Goal: Task Accomplishment & Management: Use online tool/utility

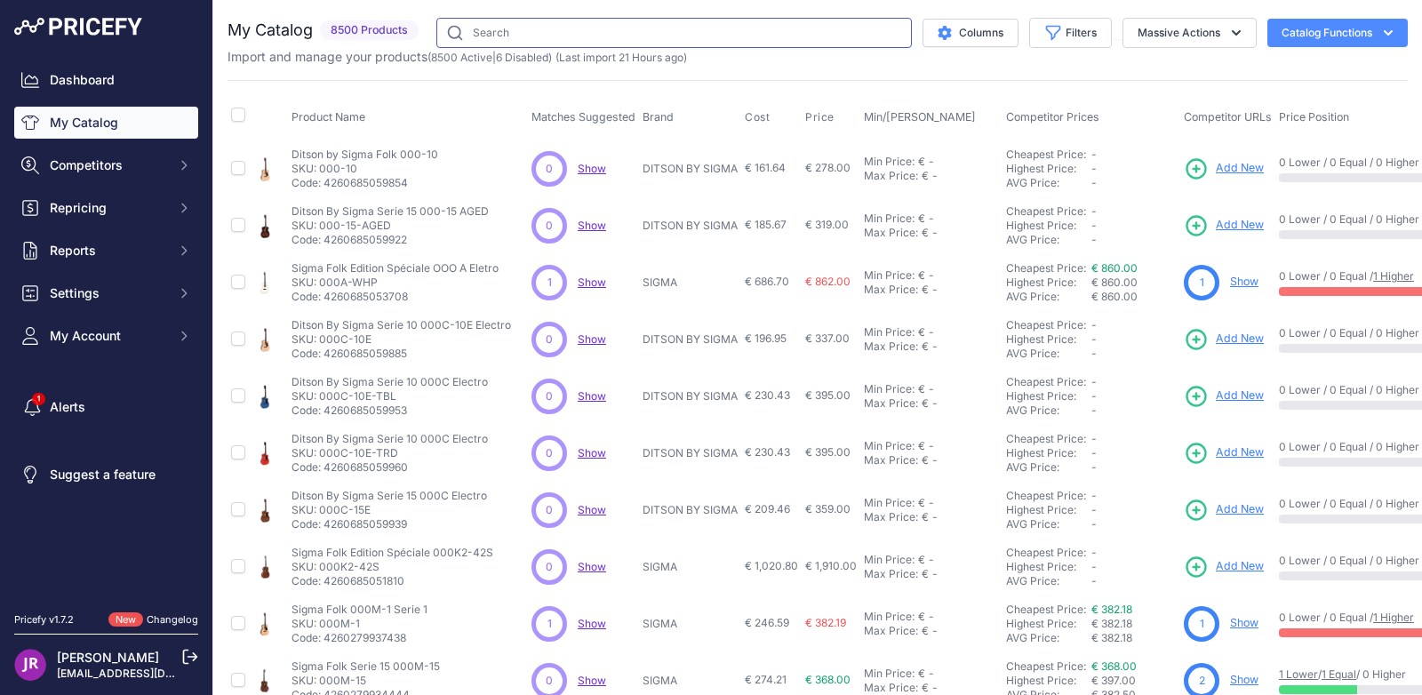
click at [486, 38] on input "text" at bounding box center [673, 33] width 475 height 30
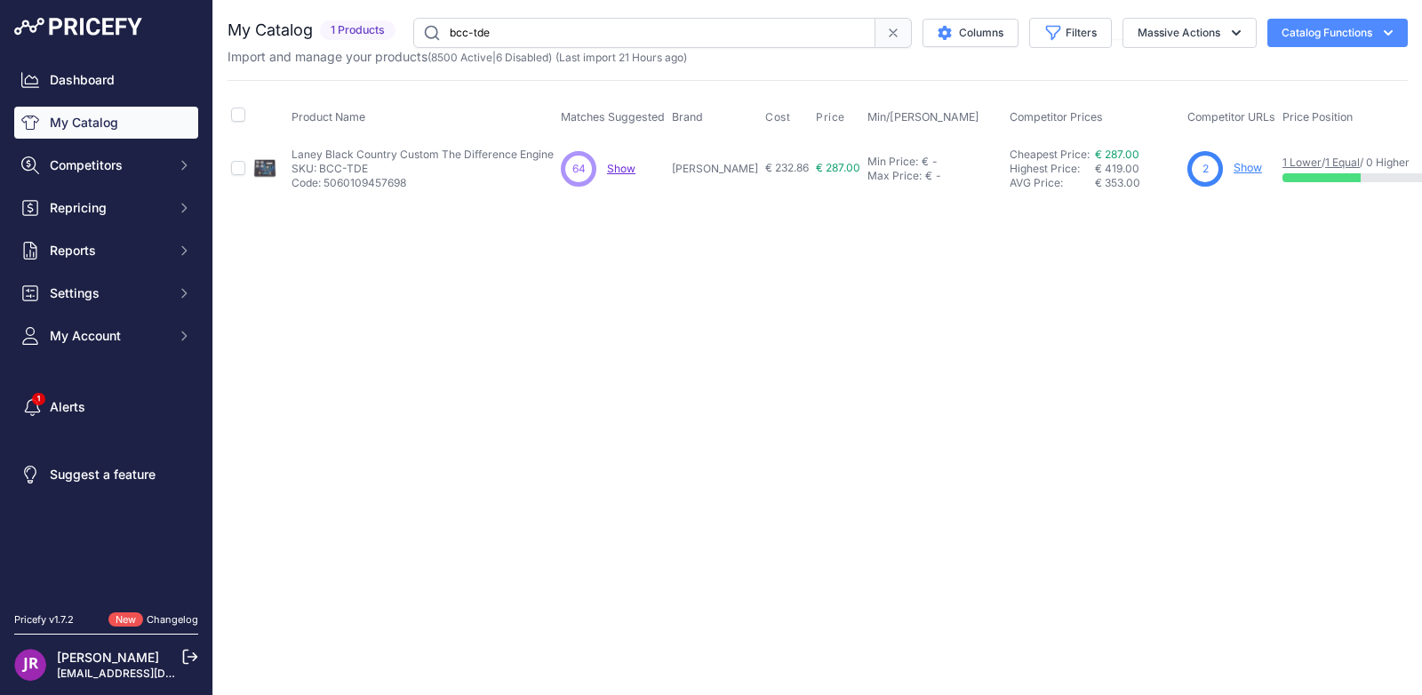
drag, startPoint x: 496, startPoint y: 34, endPoint x: 398, endPoint y: 23, distance: 98.3
click at [398, 23] on div "My Catalog 1 Products" at bounding box center [818, 33] width 1180 height 30
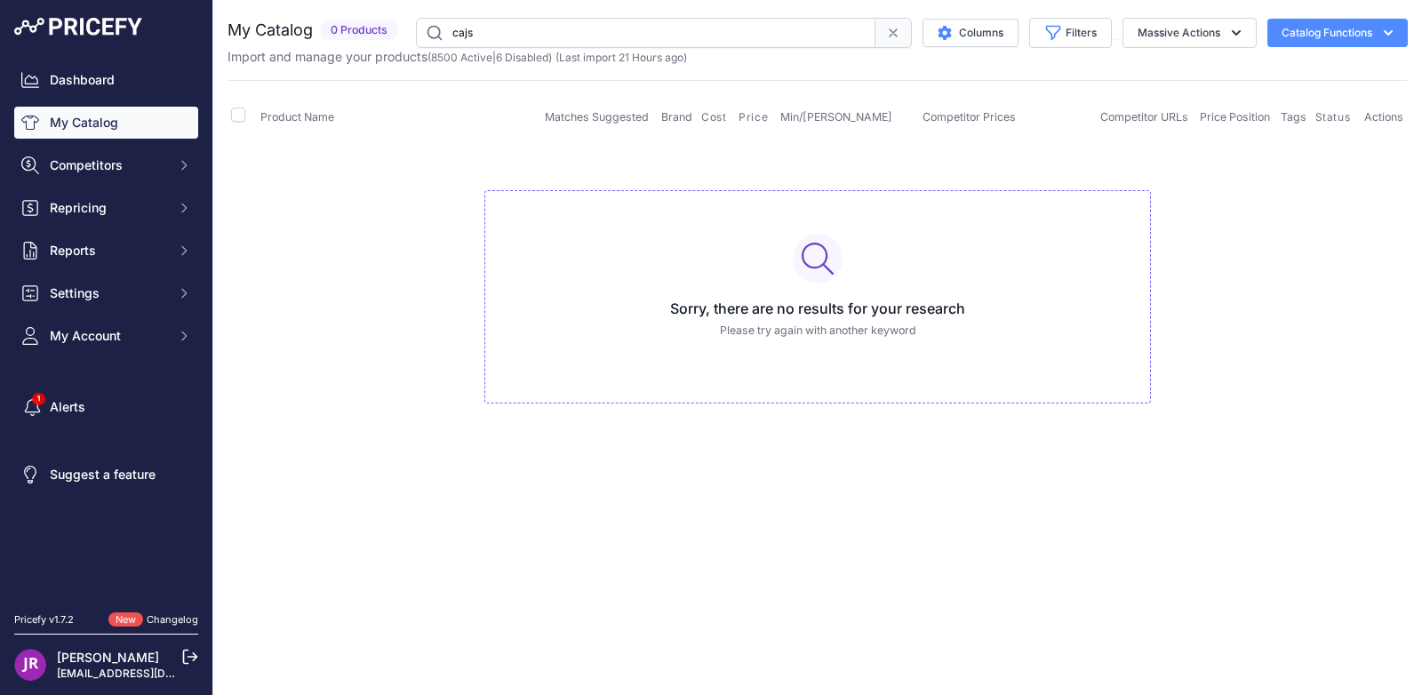
drag, startPoint x: 487, startPoint y: 35, endPoint x: 438, endPoint y: 36, distance: 48.9
click at [438, 36] on input "cajs" at bounding box center [645, 33] width 459 height 30
type input "ceb 3373"
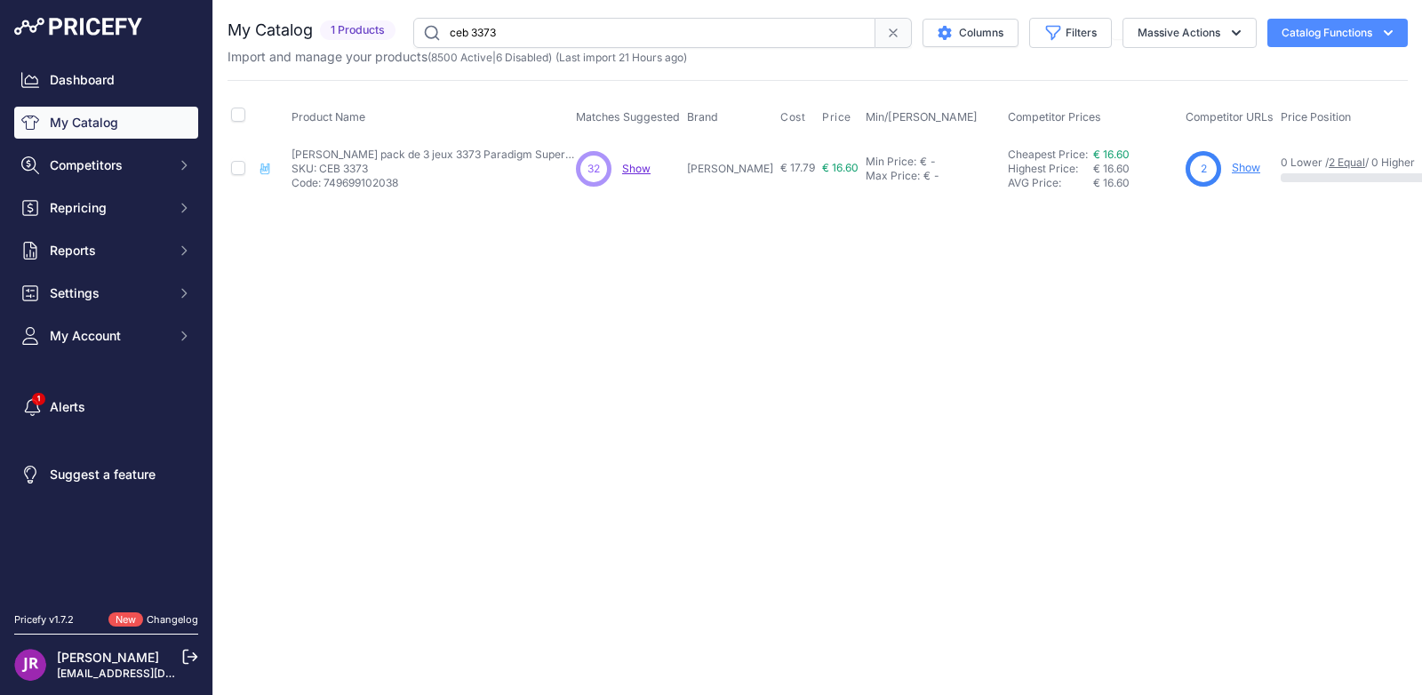
click at [1232, 171] on link "Show" at bounding box center [1246, 167] width 28 height 13
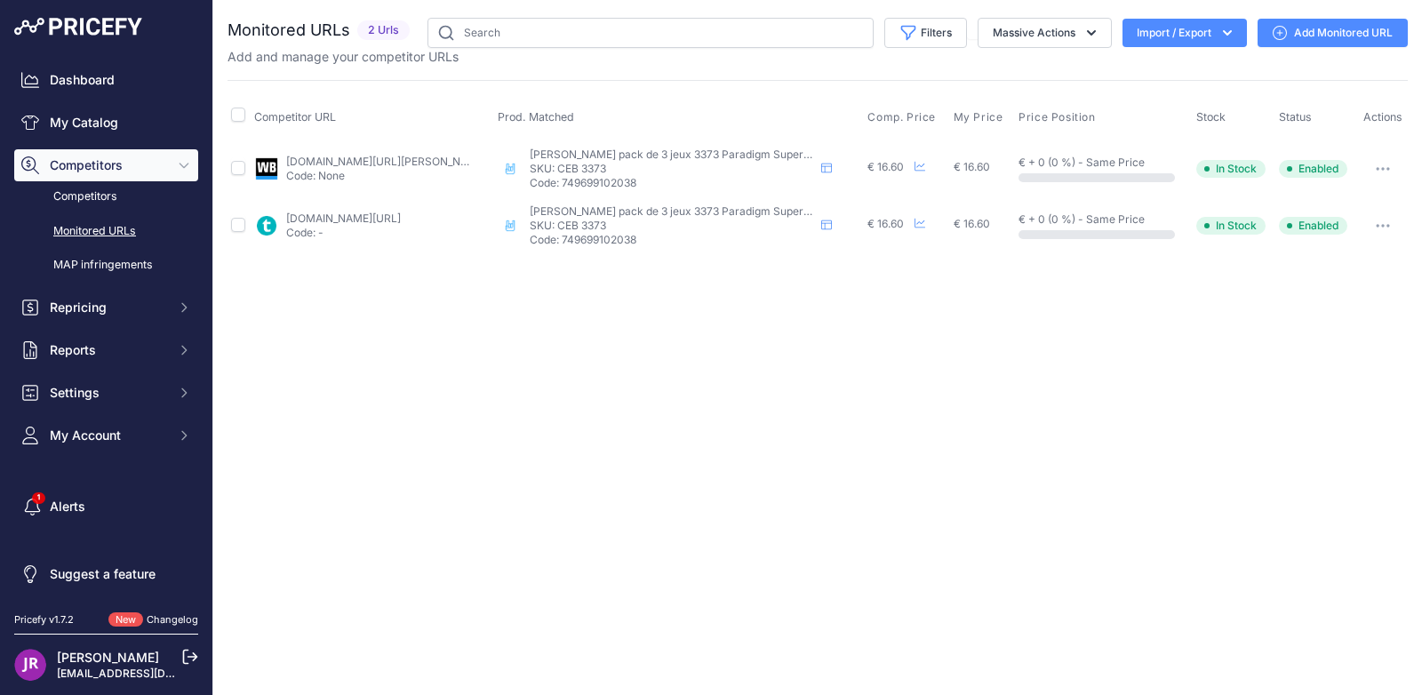
click at [1329, 34] on link "Add Monitored URL" at bounding box center [1333, 33] width 150 height 28
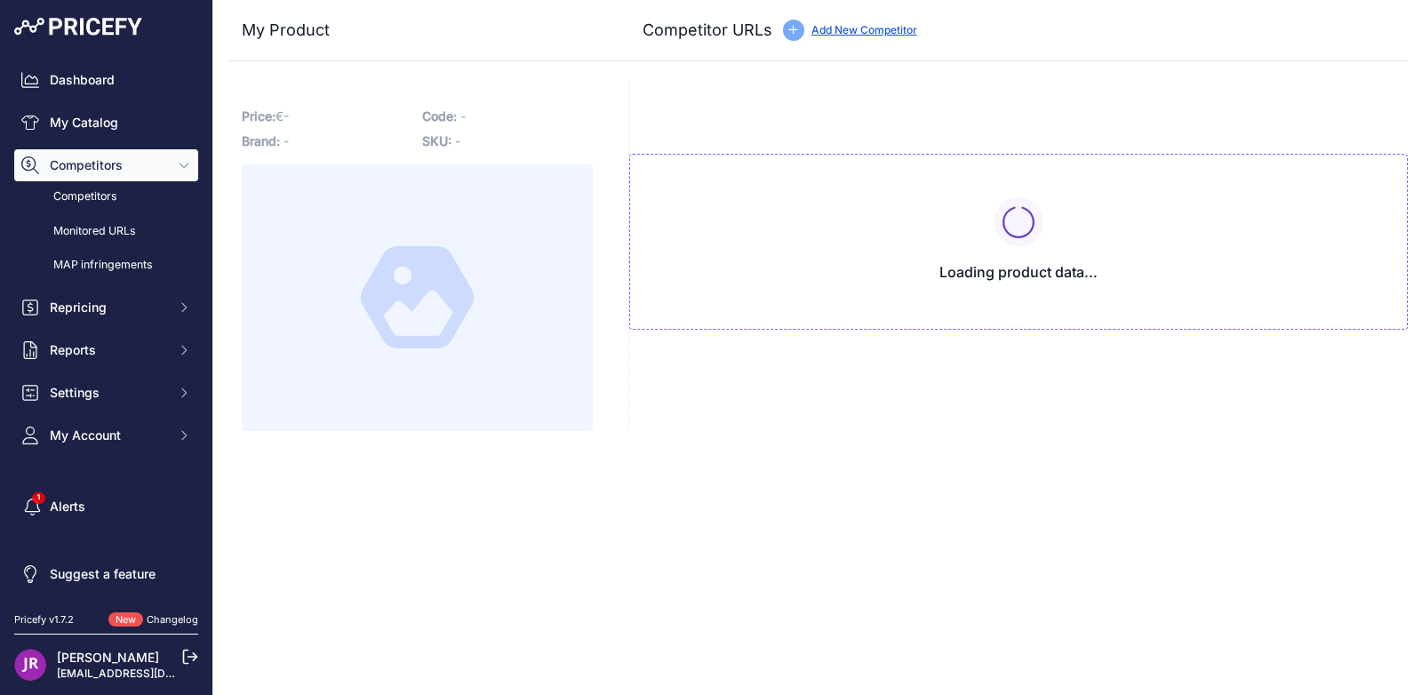
type input "[DOMAIN_NAME][URL]"
type input "[DOMAIN_NAME][URL][PERSON_NAME][PERSON_NAME]"
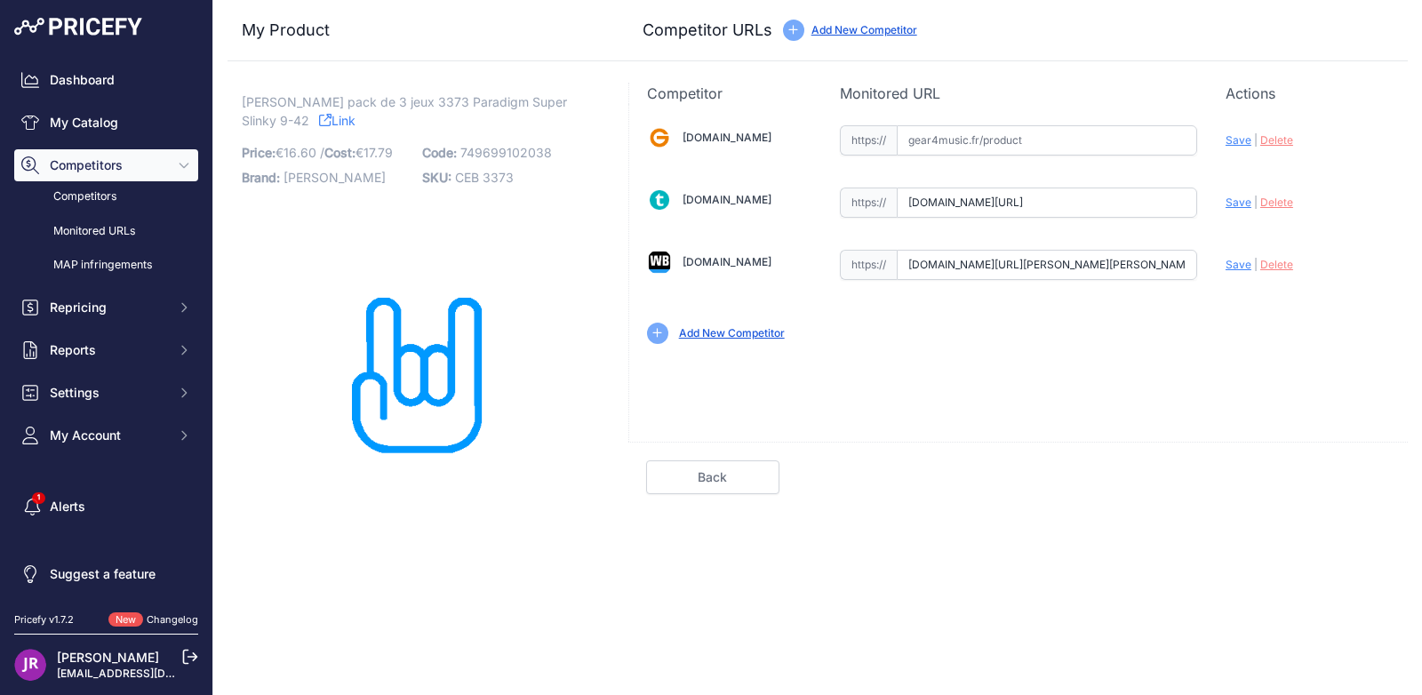
drag, startPoint x: 909, startPoint y: 205, endPoint x: 1145, endPoint y: 208, distance: 235.5
click at [1159, 210] on input "[DOMAIN_NAME][URL]" at bounding box center [1047, 203] width 300 height 30
drag, startPoint x: 930, startPoint y: 330, endPoint x: 932, endPoint y: 316, distance: 13.6
click at [930, 330] on div "Add New Competitor" at bounding box center [1018, 333] width 743 height 21
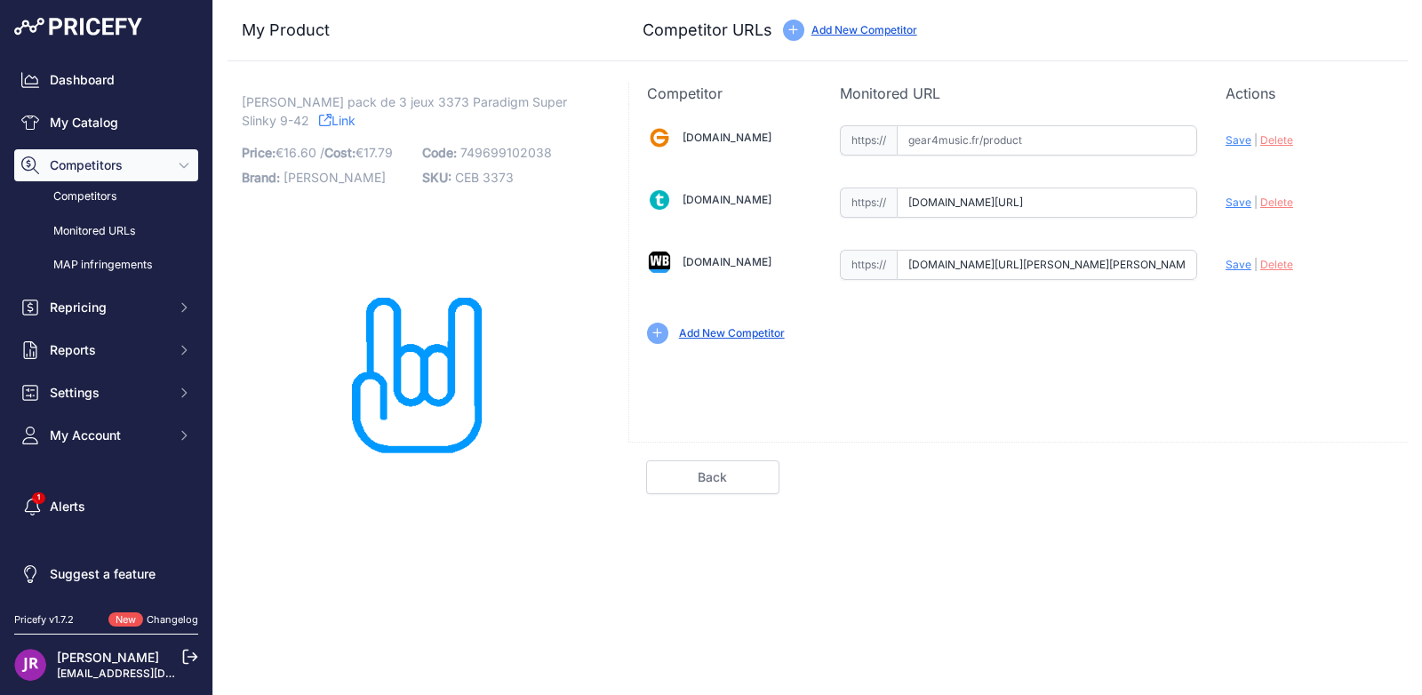
drag, startPoint x: 910, startPoint y: 203, endPoint x: 1285, endPoint y: 206, distance: 375.1
click at [1285, 206] on div "Gear4music.fr Valid Invalid" at bounding box center [1018, 233] width 779 height 258
click at [1282, 202] on span "Delete" at bounding box center [1276, 202] width 33 height 13
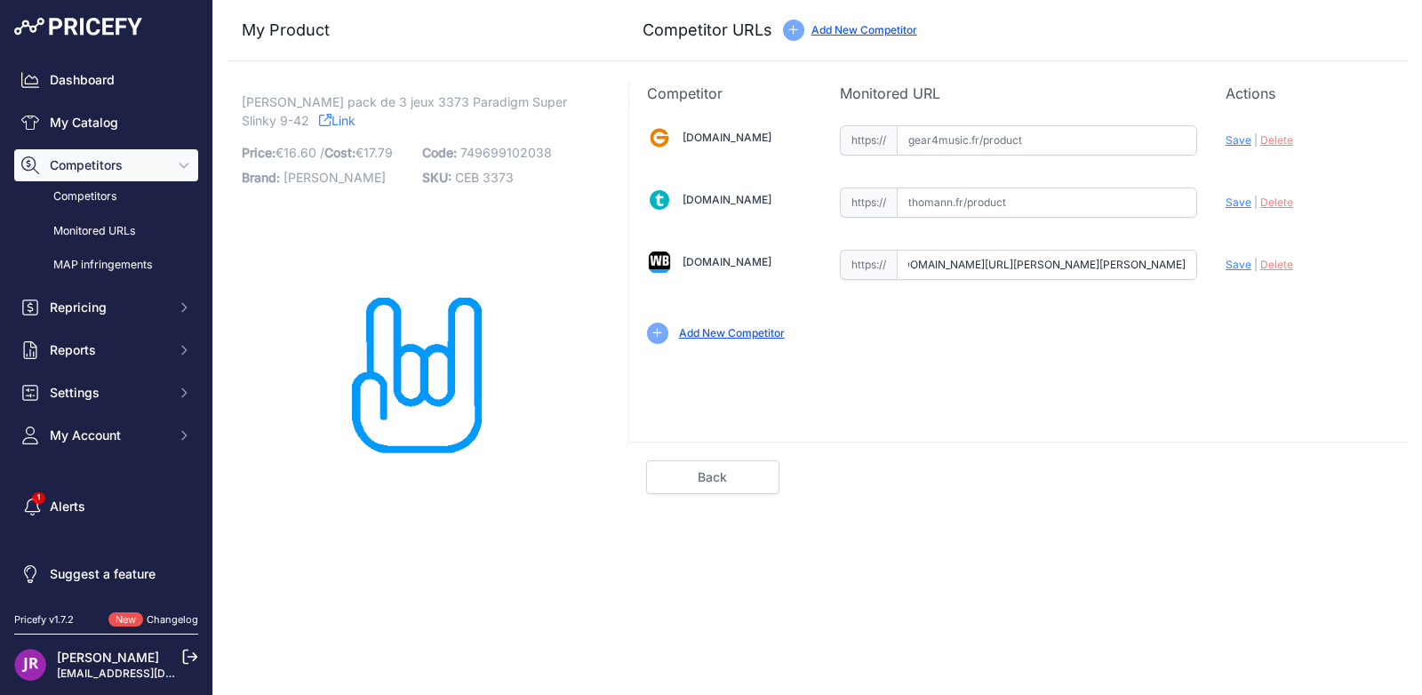
drag, startPoint x: 907, startPoint y: 265, endPoint x: 1198, endPoint y: 265, distance: 290.6
click at [1199, 265] on div "Gear4music.fr Valid Invalid" at bounding box center [1018, 233] width 779 height 258
click at [1291, 267] on span "Delete" at bounding box center [1276, 264] width 33 height 13
click at [439, 358] on img at bounding box center [417, 376] width 351 height 351
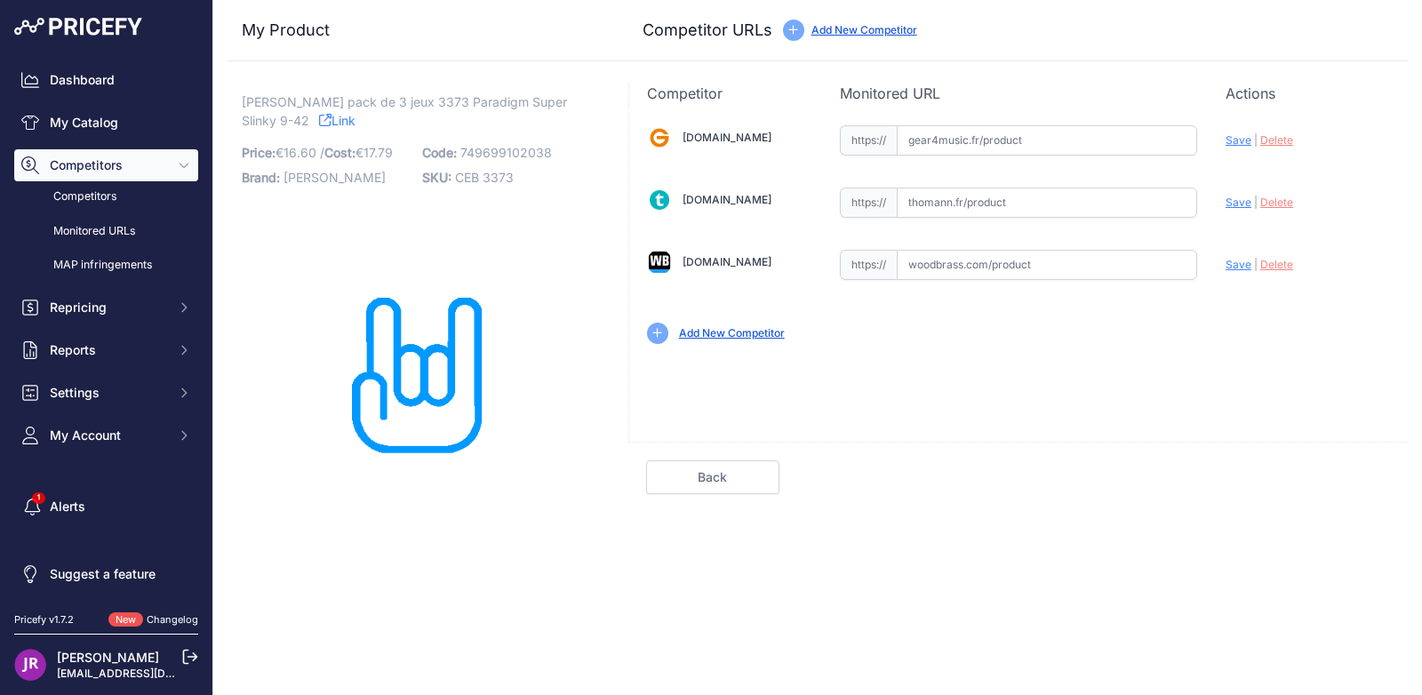
click at [439, 358] on img at bounding box center [417, 376] width 351 height 351
click at [86, 123] on link "My Catalog" at bounding box center [106, 123] width 184 height 32
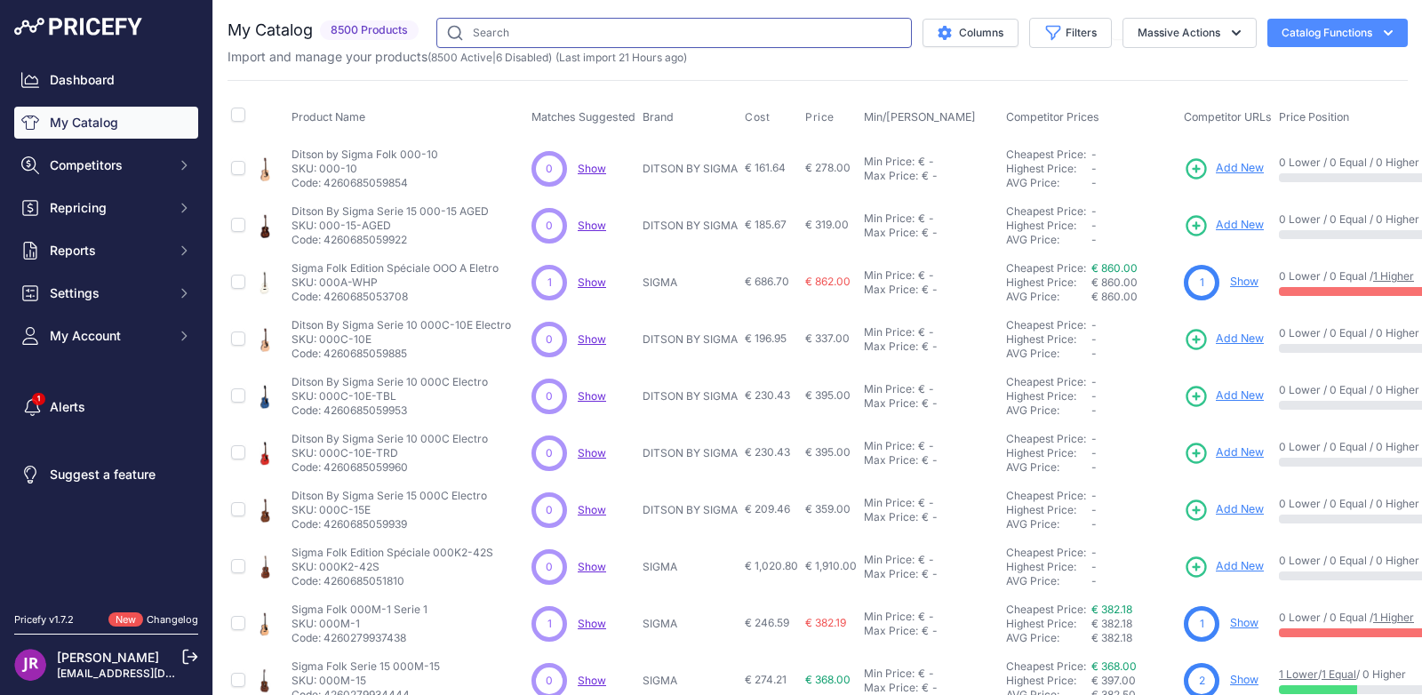
click at [728, 35] on input "text" at bounding box center [673, 33] width 475 height 30
type input "cec7nat"
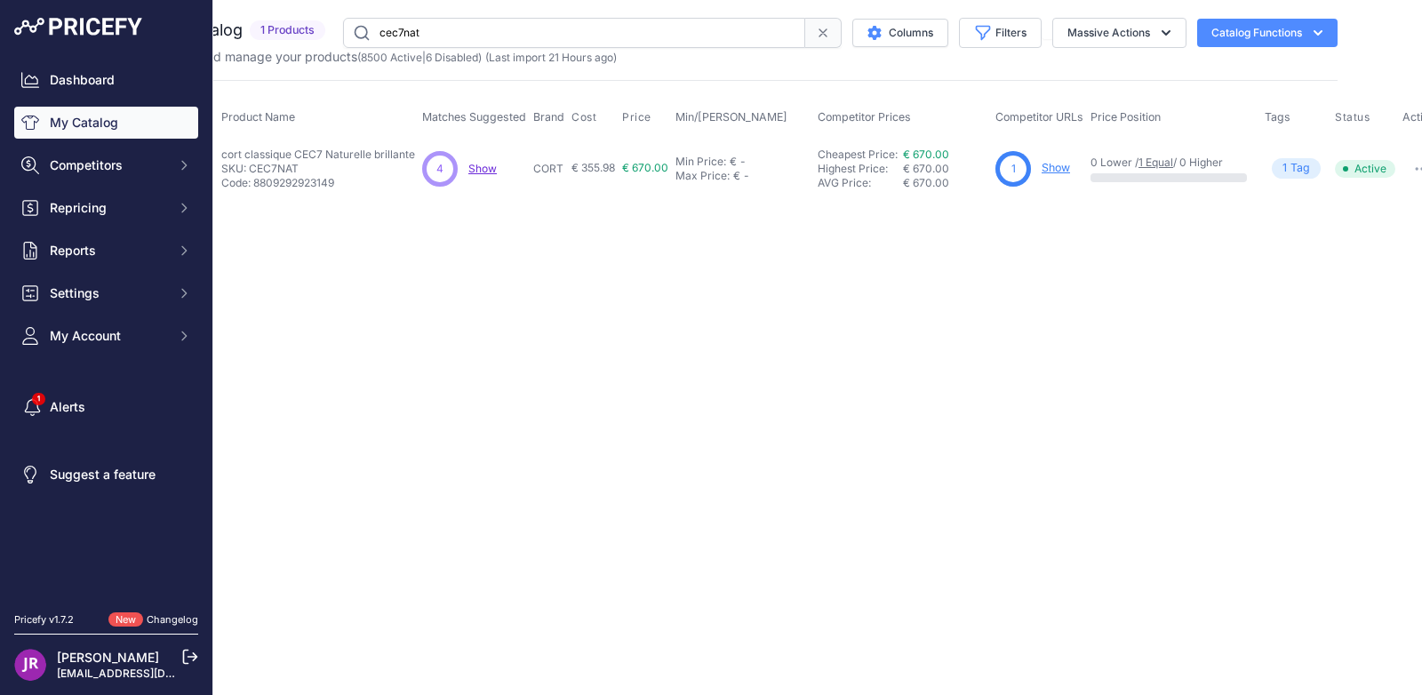
scroll to position [0, 69]
click at [1062, 164] on link "Show" at bounding box center [1057, 167] width 28 height 13
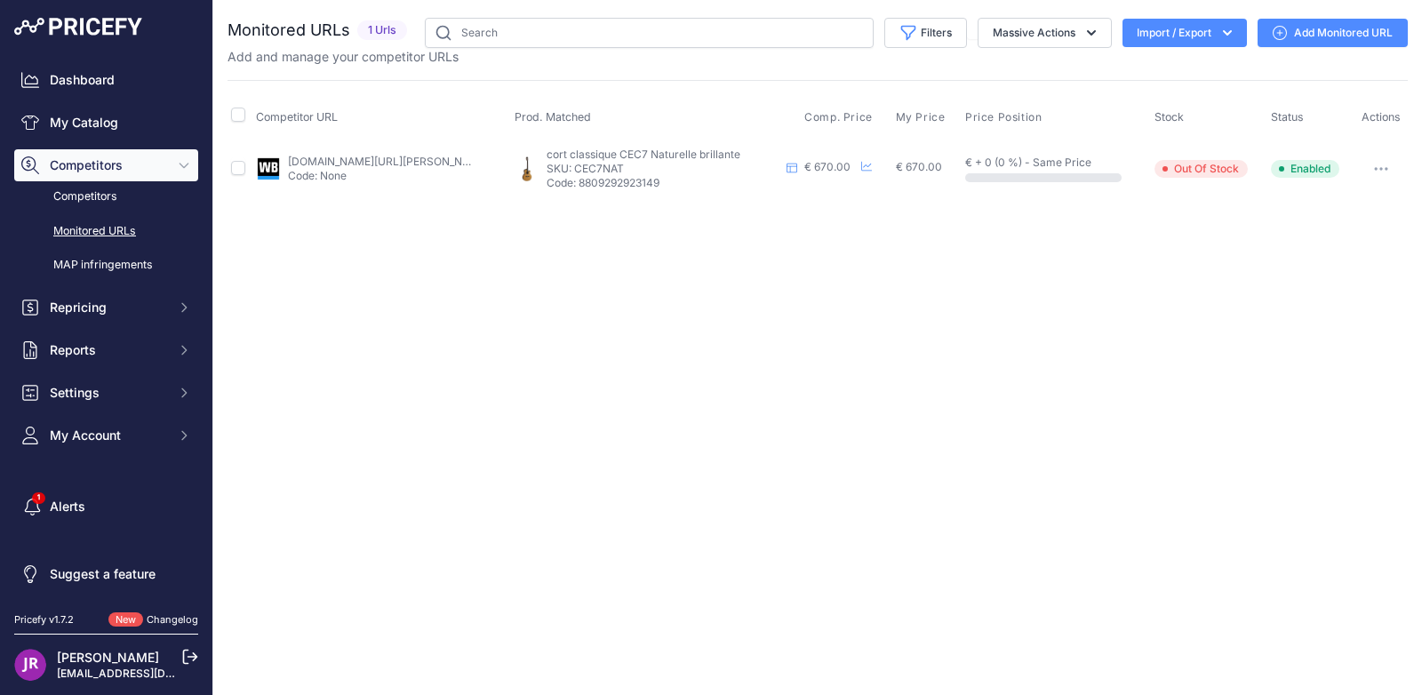
click at [1330, 29] on link "Add Monitored URL" at bounding box center [1333, 33] width 150 height 28
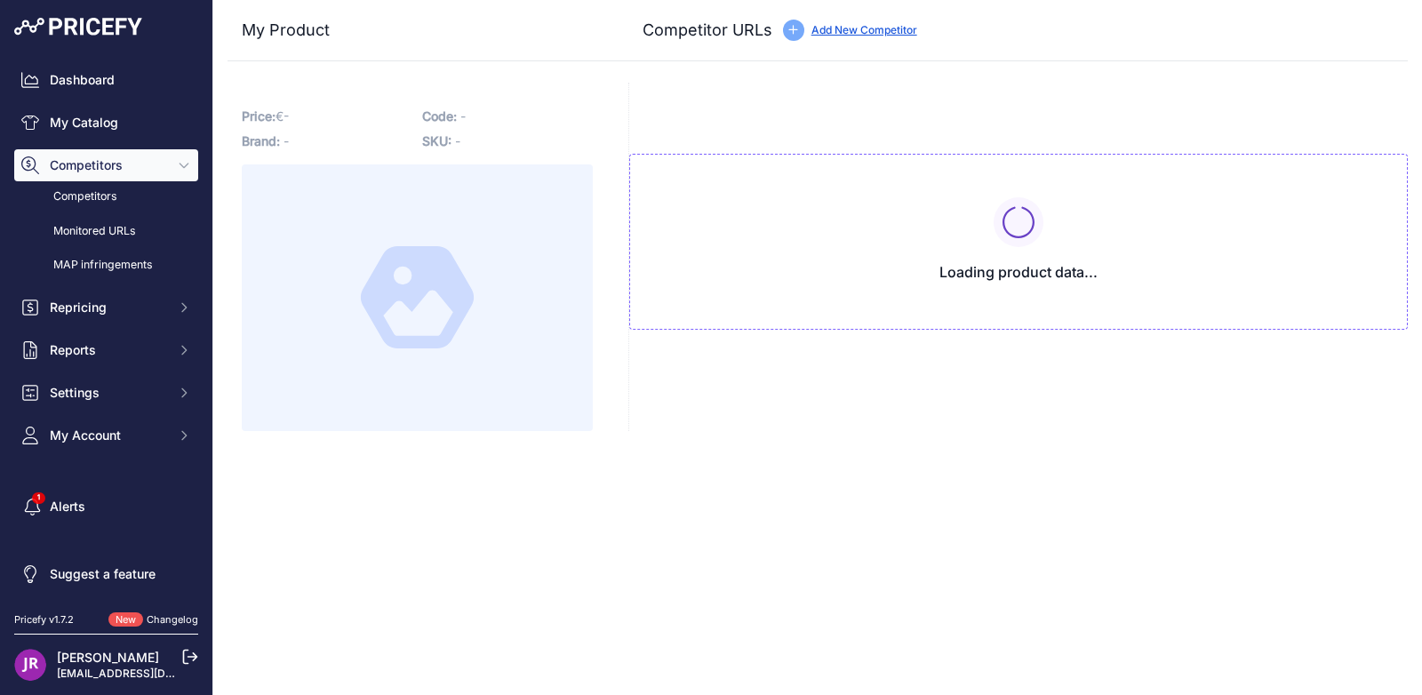
type input "[DOMAIN_NAME][URL][PERSON_NAME]"
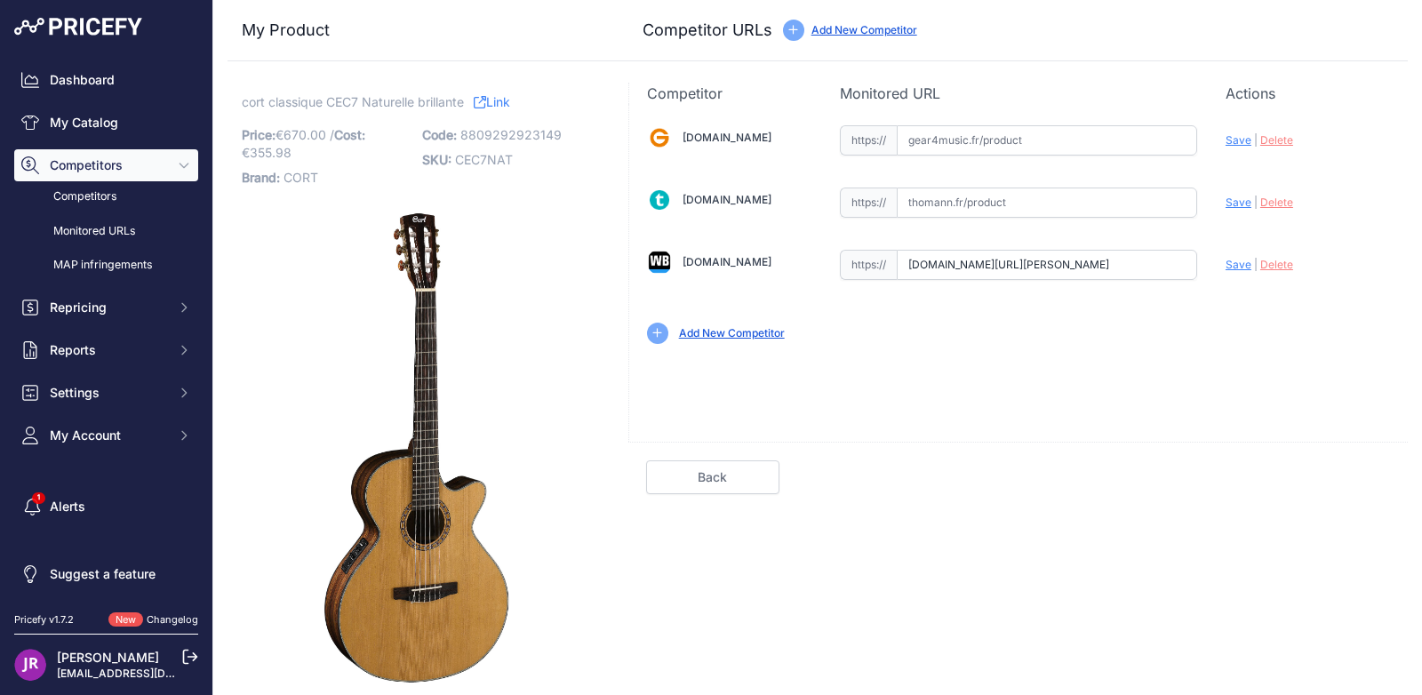
scroll to position [0, 564]
drag, startPoint x: 907, startPoint y: 264, endPoint x: 1187, endPoint y: 262, distance: 280.0
click at [1216, 259] on div "[DOMAIN_NAME] Valid Invalid" at bounding box center [1018, 233] width 779 height 258
